Goal: Task Accomplishment & Management: Manage account settings

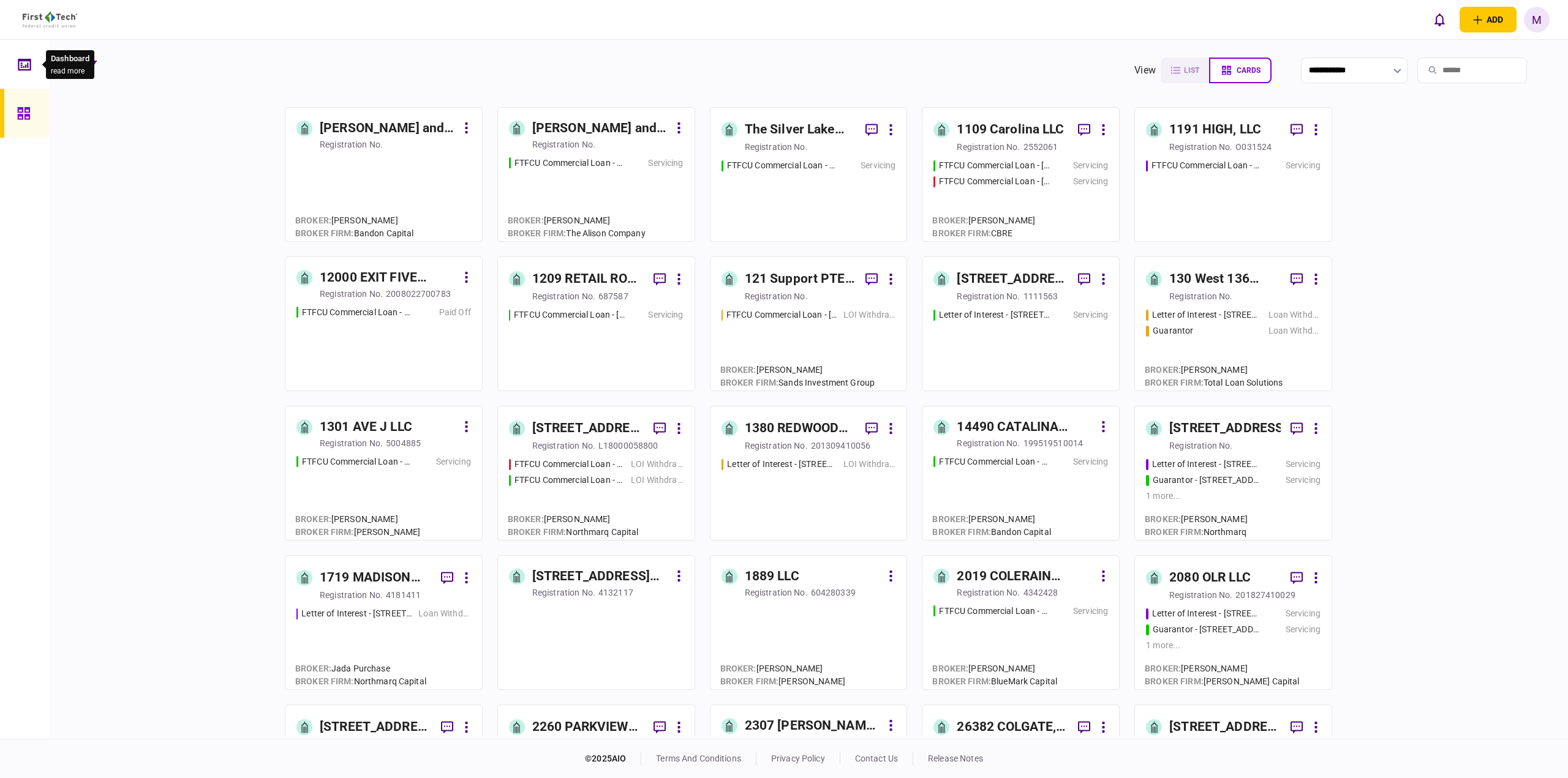
click at [28, 60] on icon at bounding box center [24, 63] width 13 height 12
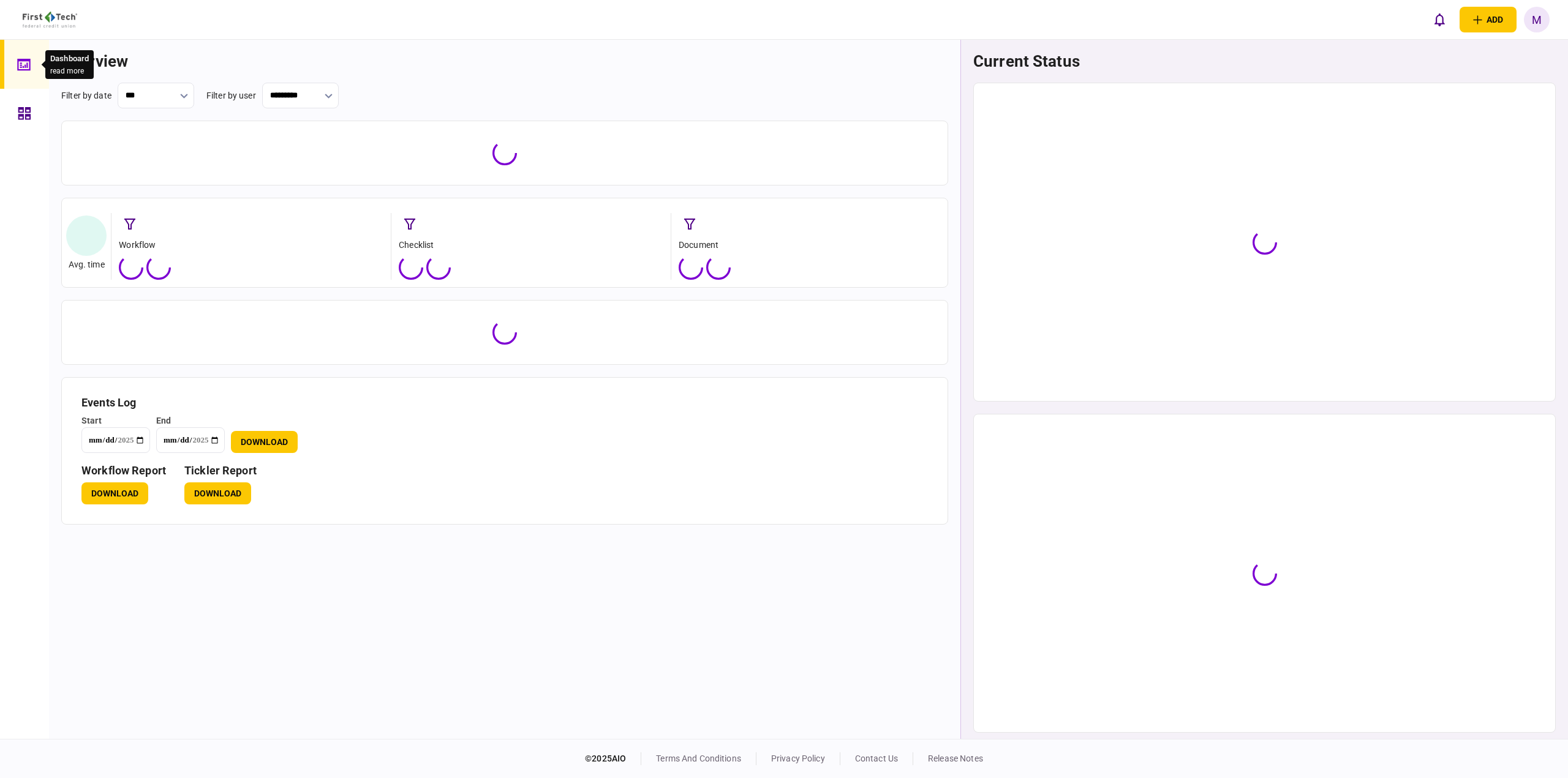
click at [28, 60] on icon at bounding box center [24, 63] width 13 height 12
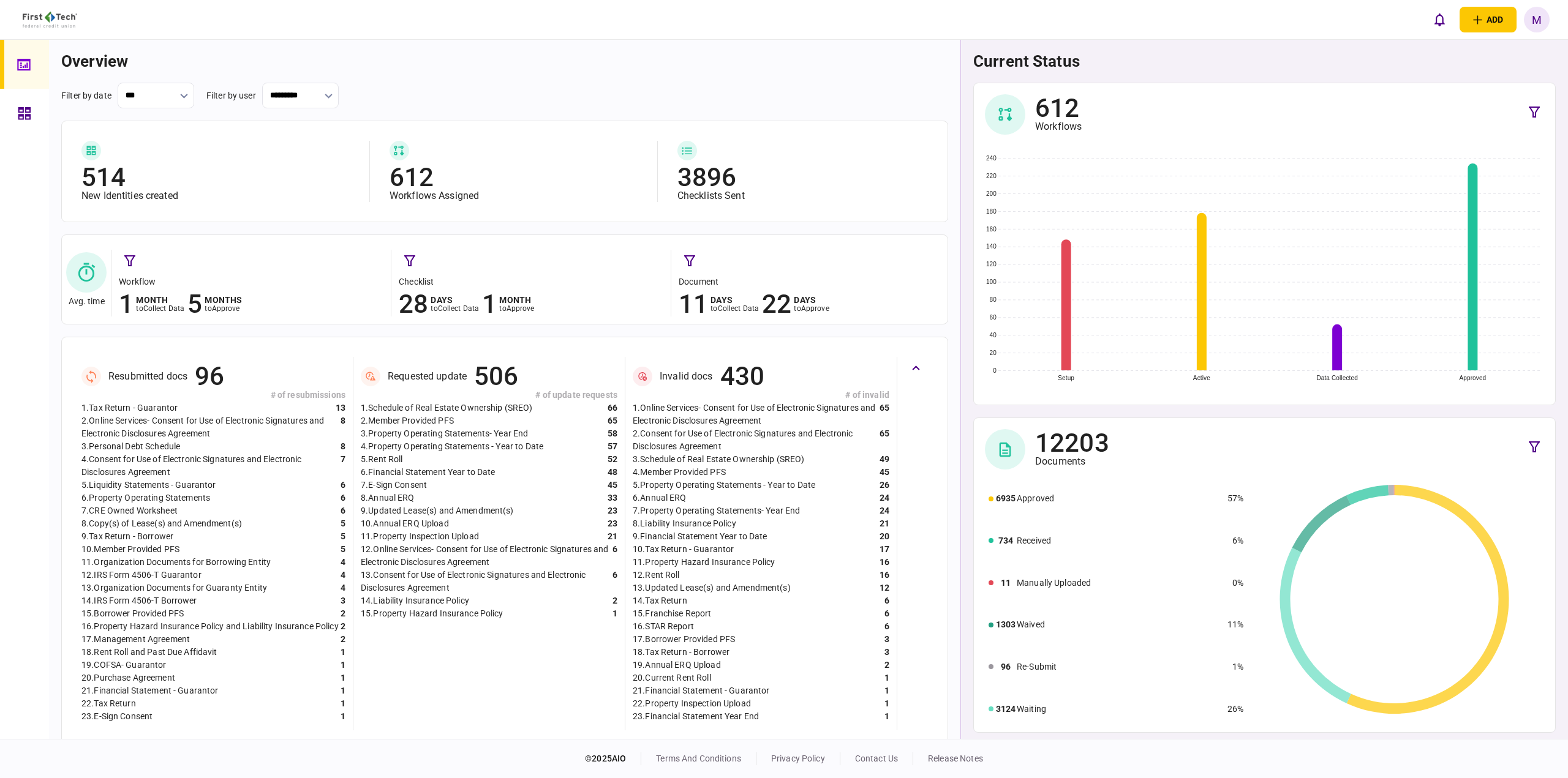
scroll to position [194, 0]
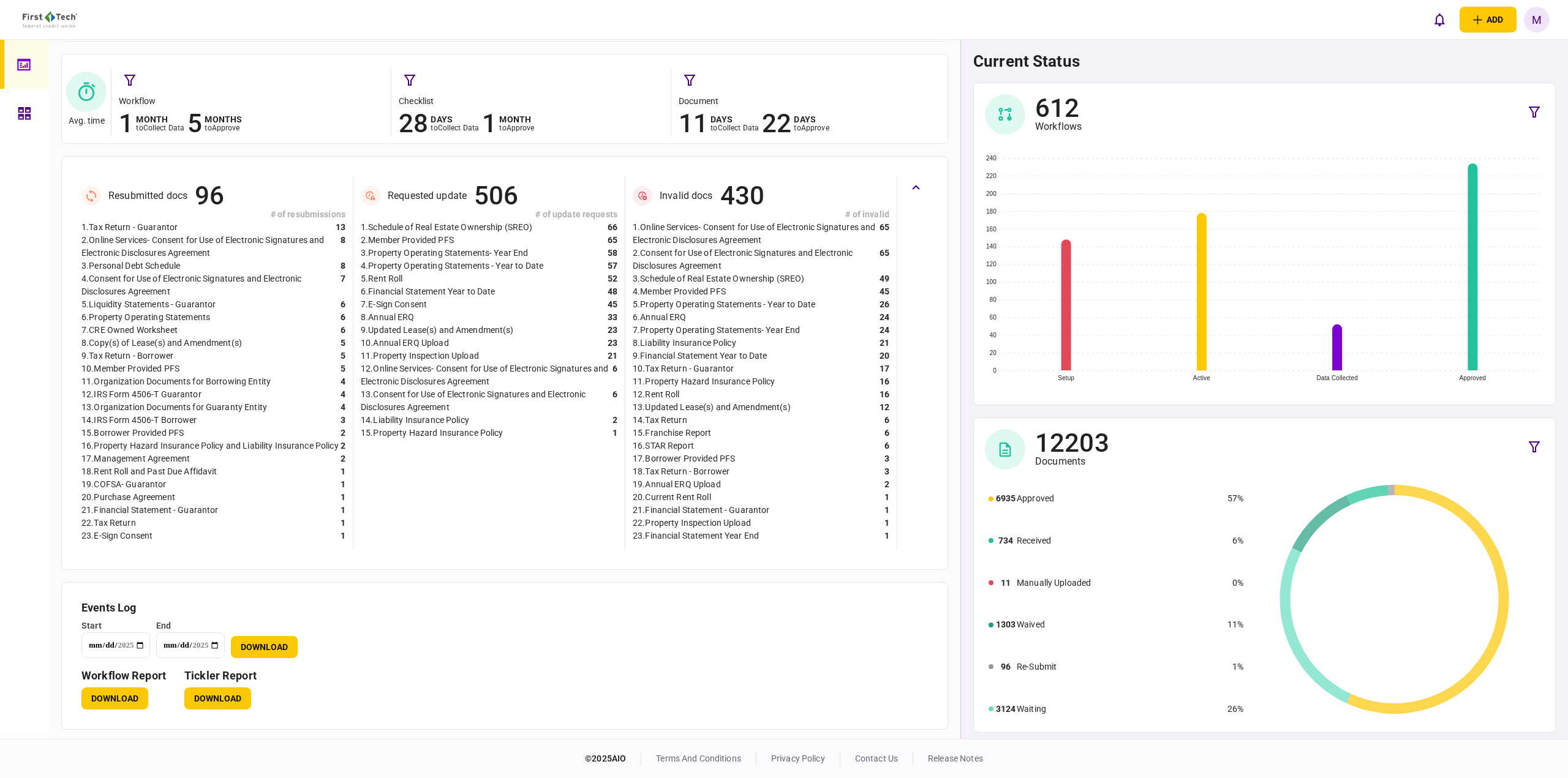
click at [222, 691] on button "Download" at bounding box center [217, 698] width 67 height 22
click at [28, 108] on icon at bounding box center [25, 113] width 12 height 12
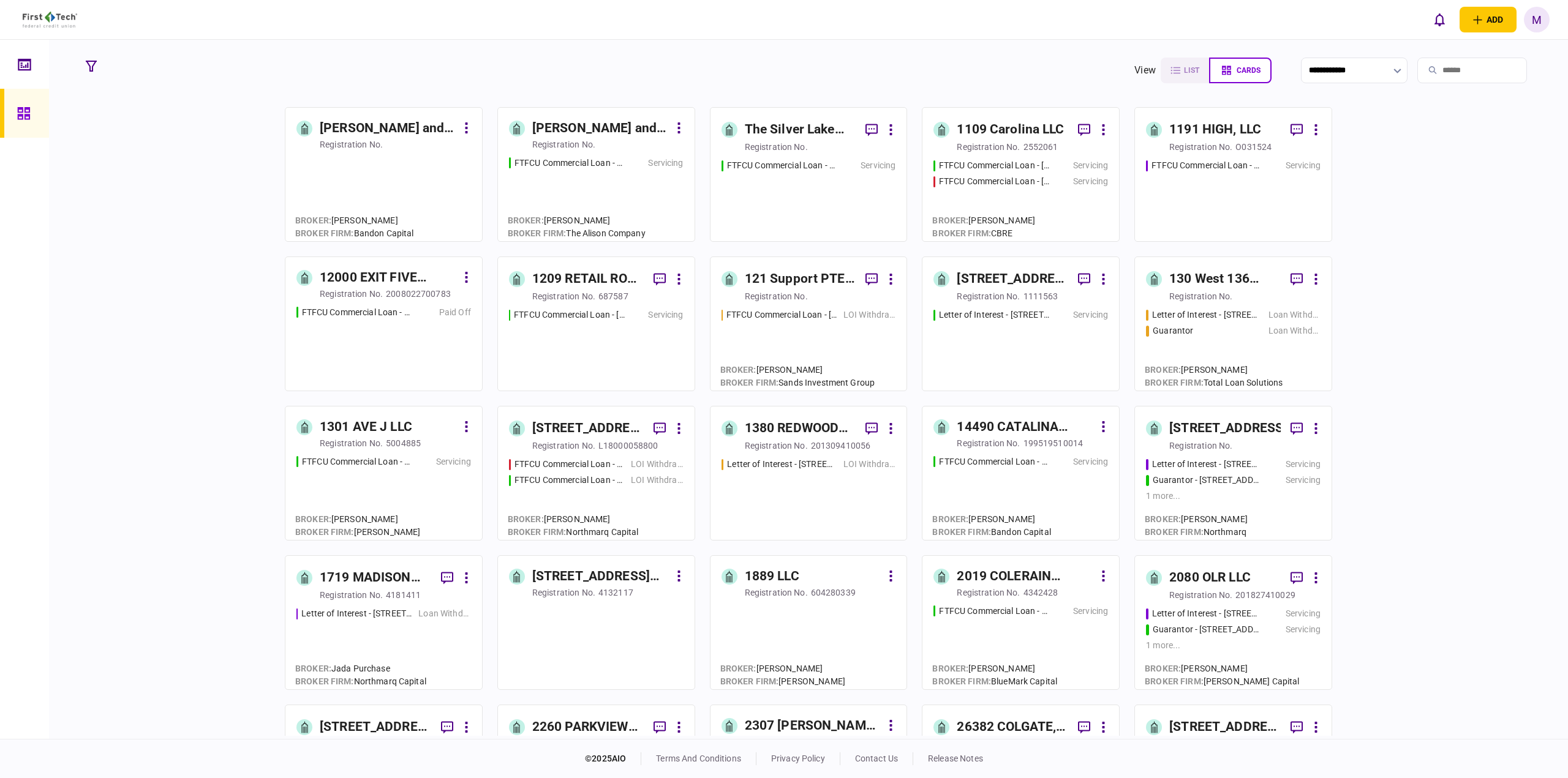
click at [1456, 74] on input "search" at bounding box center [1472, 70] width 110 height 26
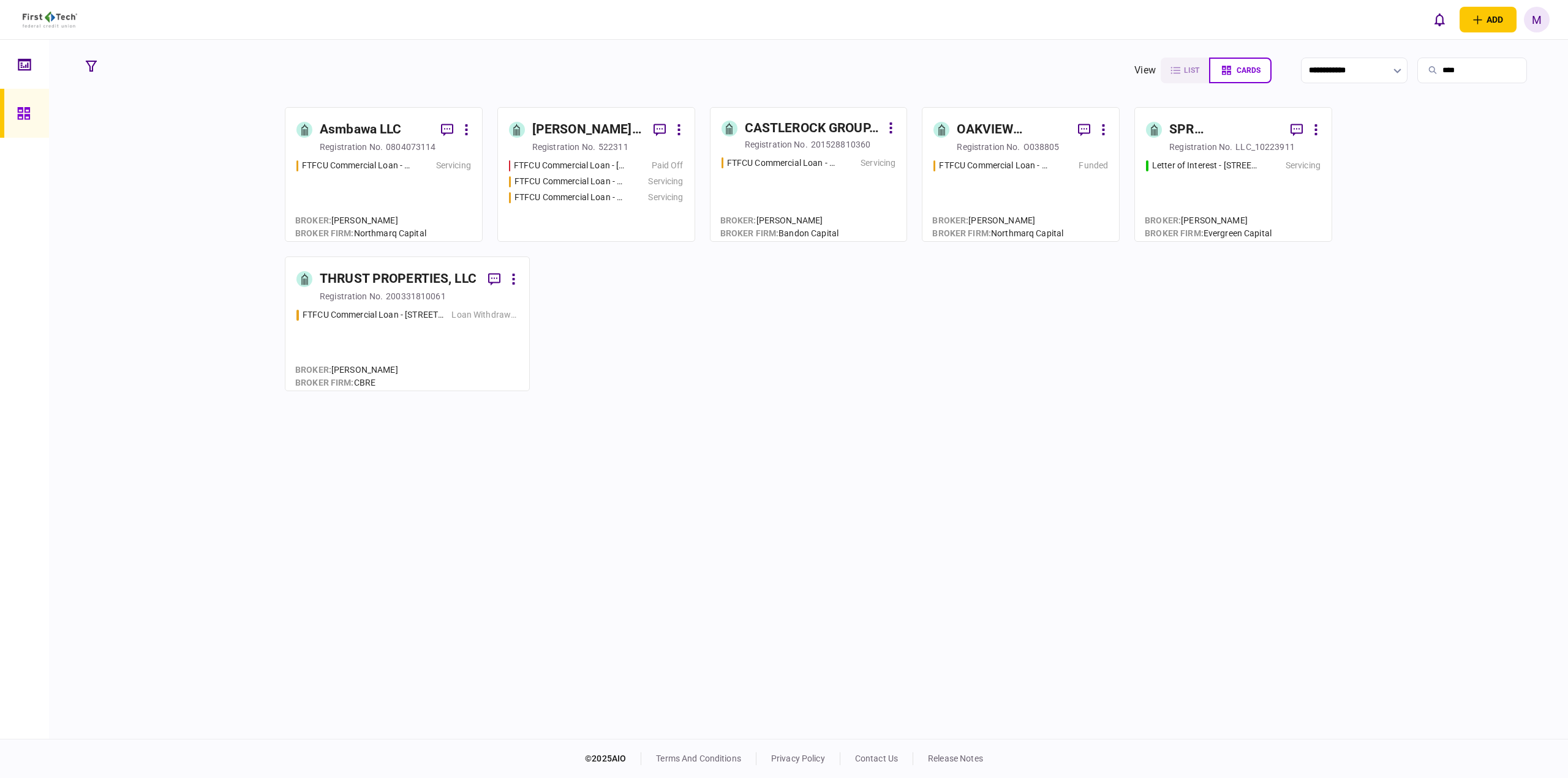
type input "****"
click at [611, 190] on div "FTFCU Commercial Loan - [STREET_ADDRESS][PERSON_NAME] Paid Off FTFCU Commercial…" at bounding box center [596, 195] width 174 height 71
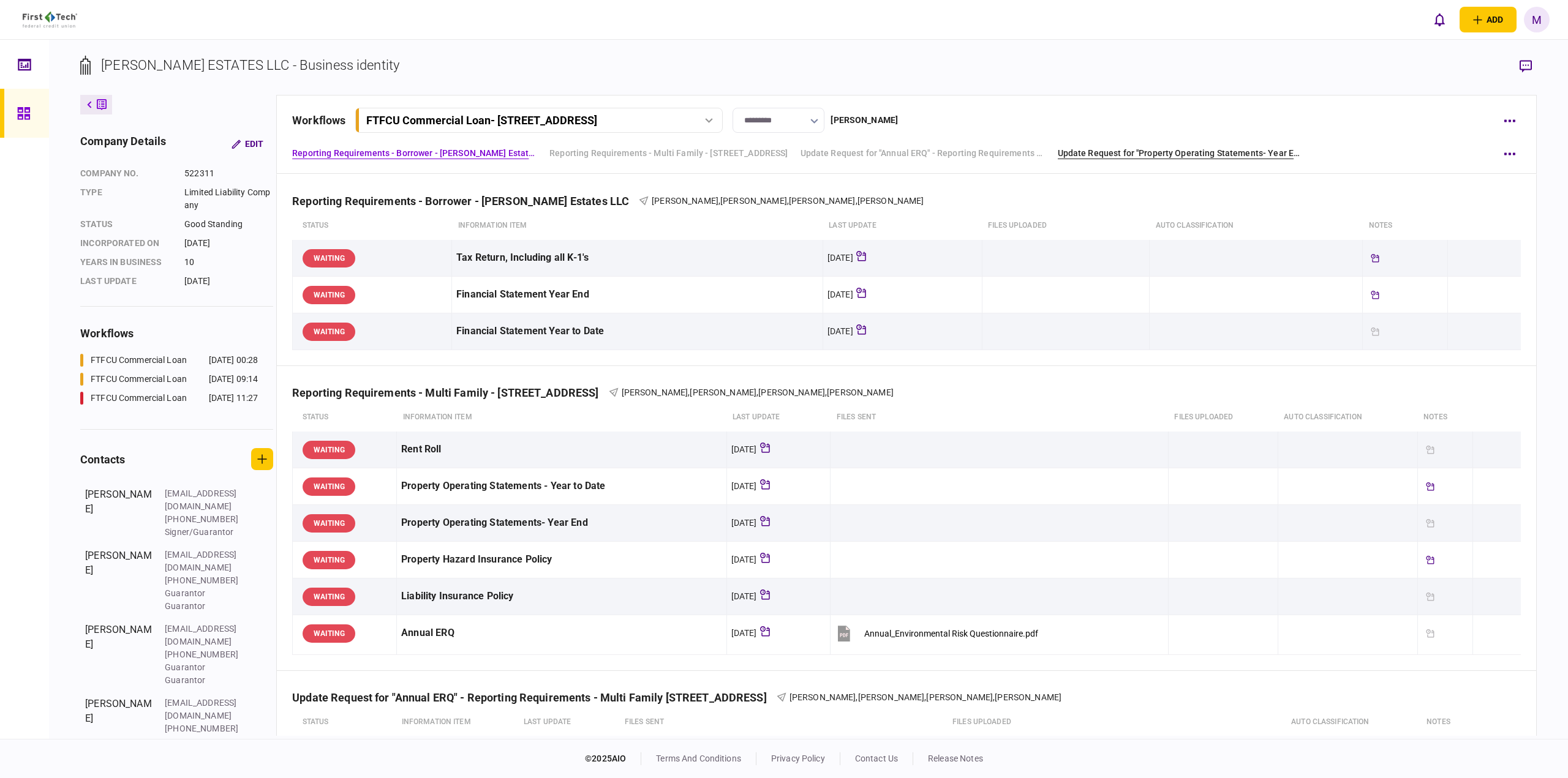
click at [1142, 155] on link "Update Request for "Property Operating Statements- Year End" - Reporting Requir…" at bounding box center [1179, 153] width 245 height 13
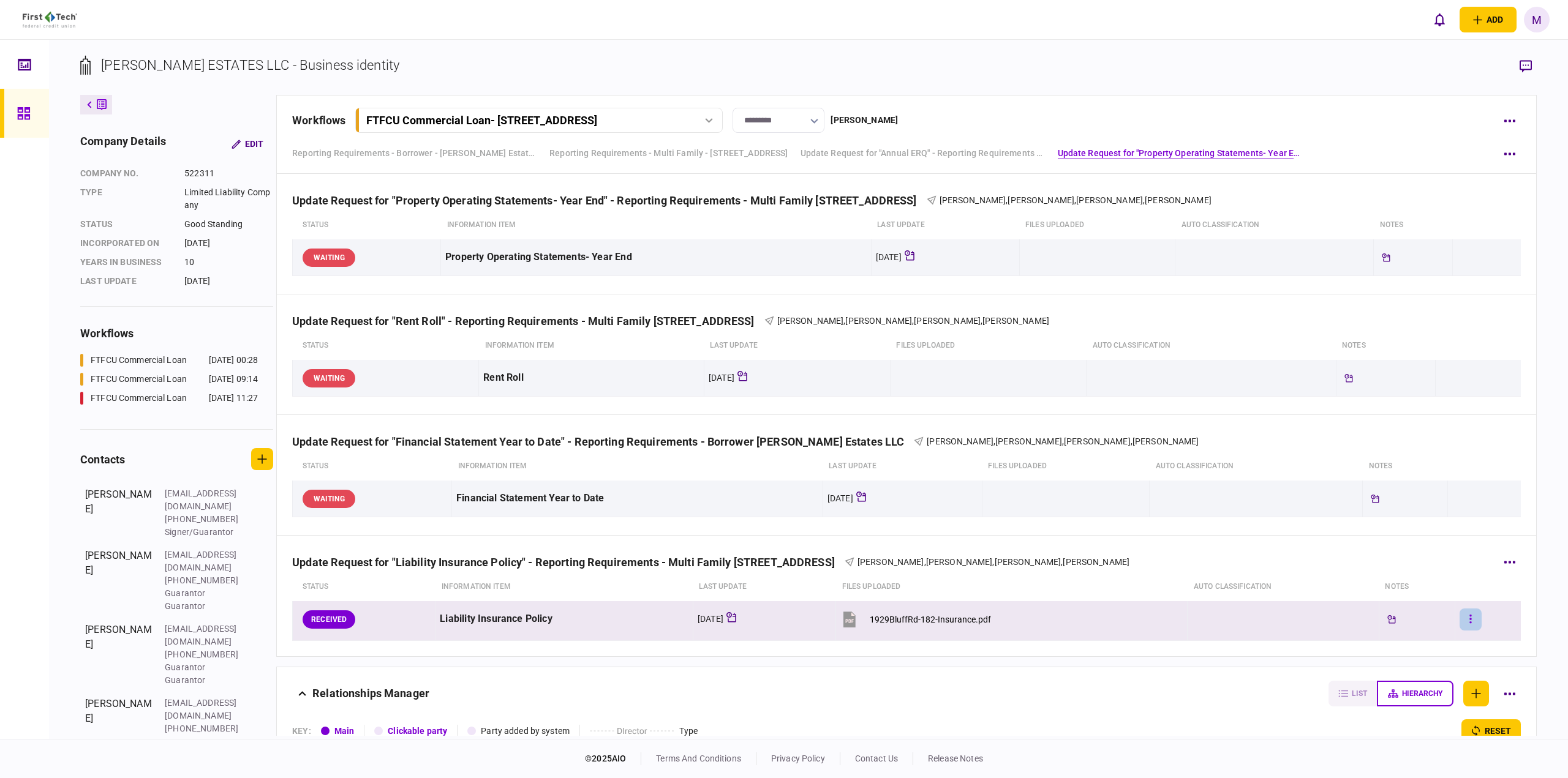
click at [1460, 617] on button "button" at bounding box center [1470, 619] width 22 height 22
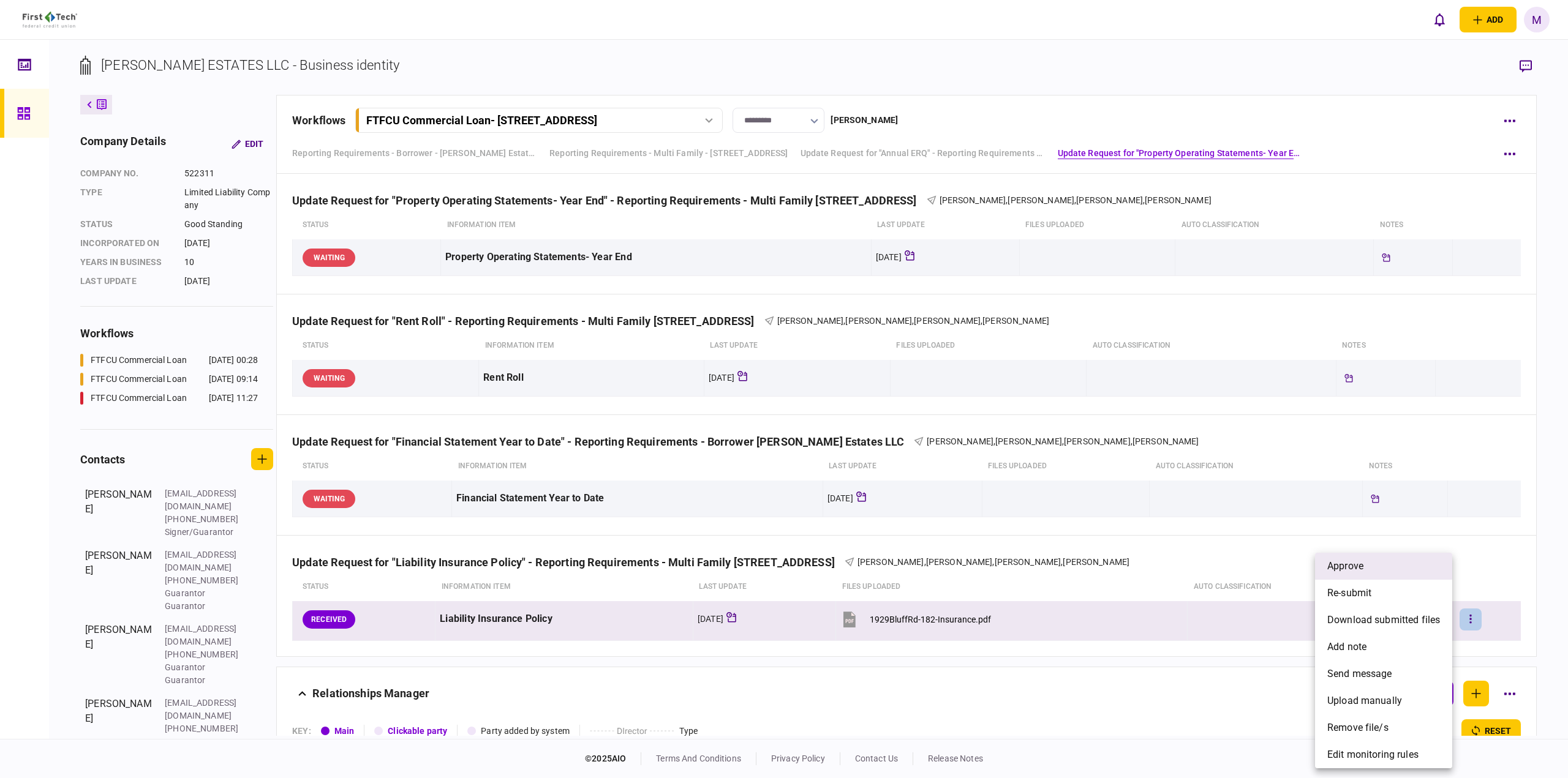
click at [1398, 576] on li "approve" at bounding box center [1383, 566] width 137 height 27
